Goal: Information Seeking & Learning: Learn about a topic

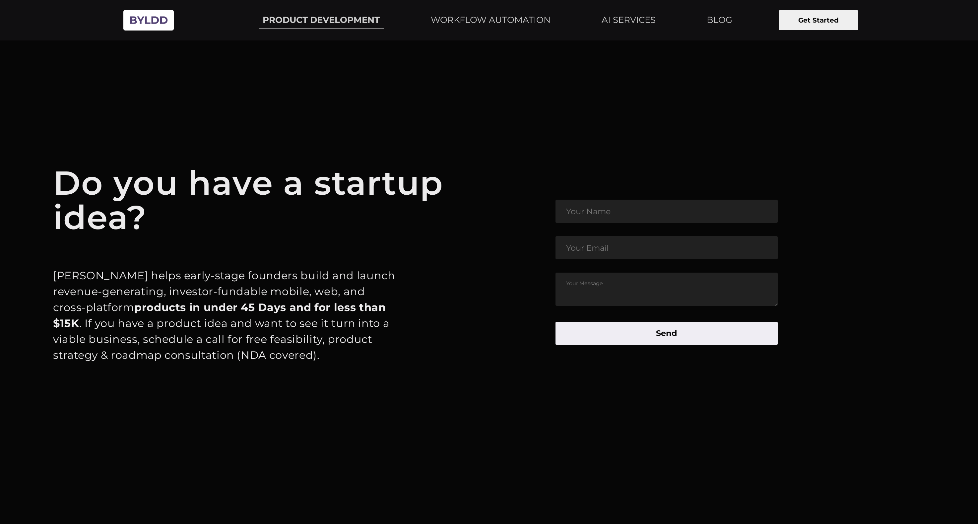
scroll to position [4092, 0]
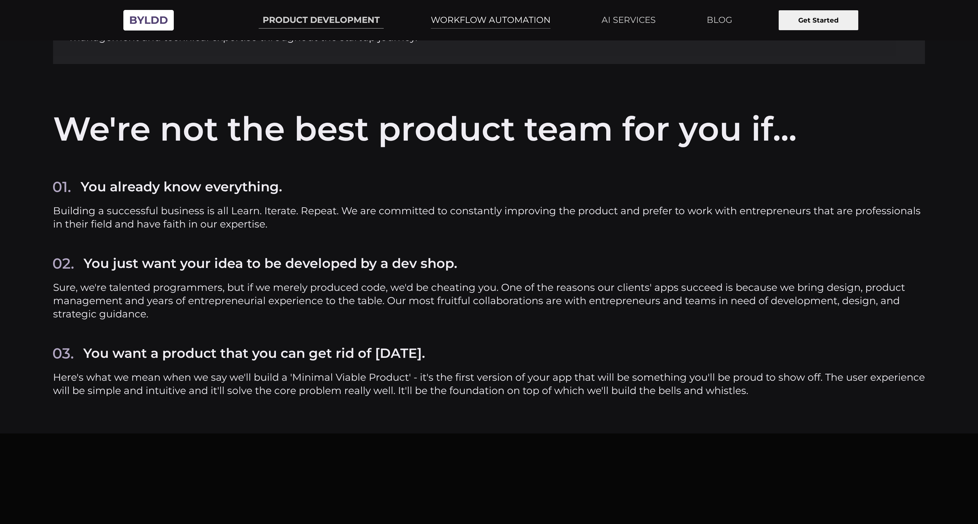
click at [487, 23] on link "WORKFLOW AUTOMATION" at bounding box center [491, 20] width 128 height 17
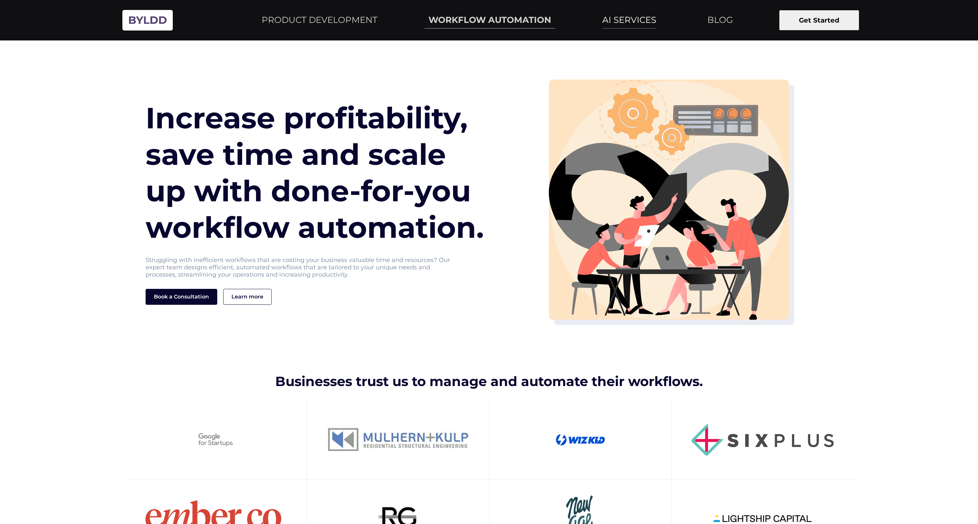
click at [620, 19] on link "AI SERVICES" at bounding box center [629, 20] width 62 height 17
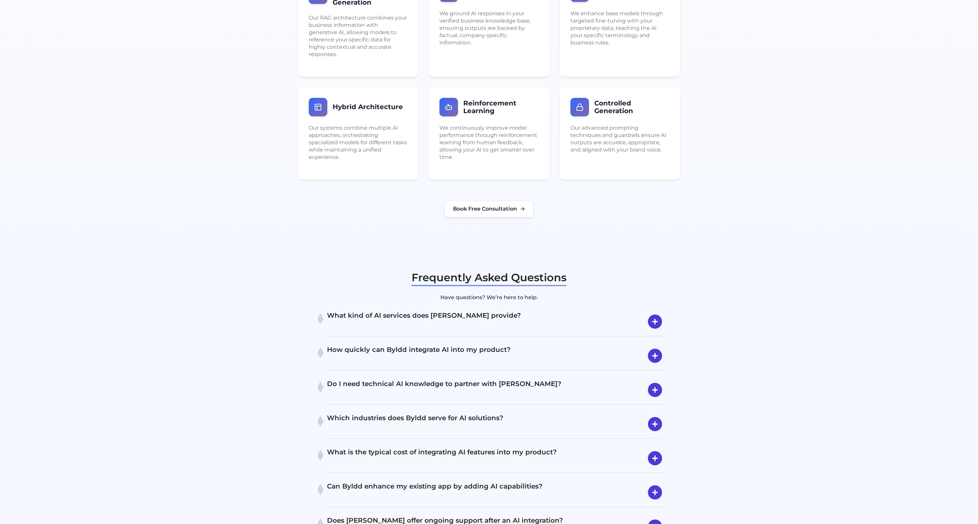
scroll to position [1371, 0]
